Goal: Information Seeking & Learning: Learn about a topic

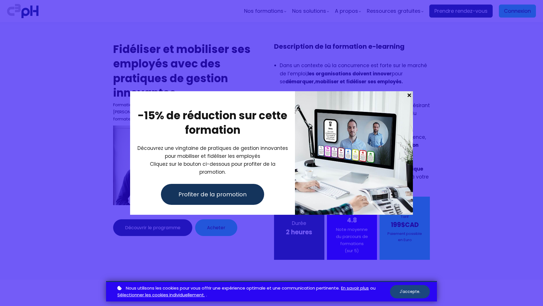
click at [410, 291] on button "J'accepte." at bounding box center [410, 291] width 40 height 13
